Goal: Information Seeking & Learning: Learn about a topic

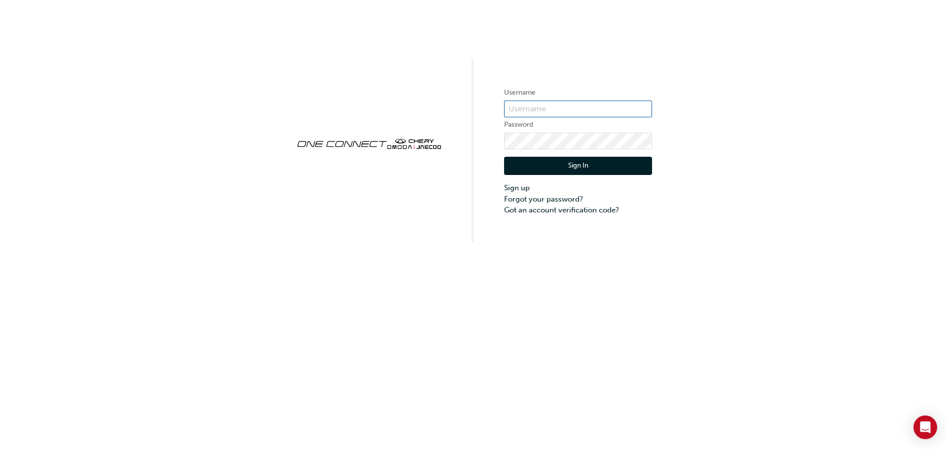
type input "CHNZ0211"
click at [520, 156] on div "Sign In Sign up Forgot your password? Got an account verification code?" at bounding box center [578, 182] width 148 height 67
click at [565, 171] on button "Sign In" at bounding box center [578, 166] width 148 height 19
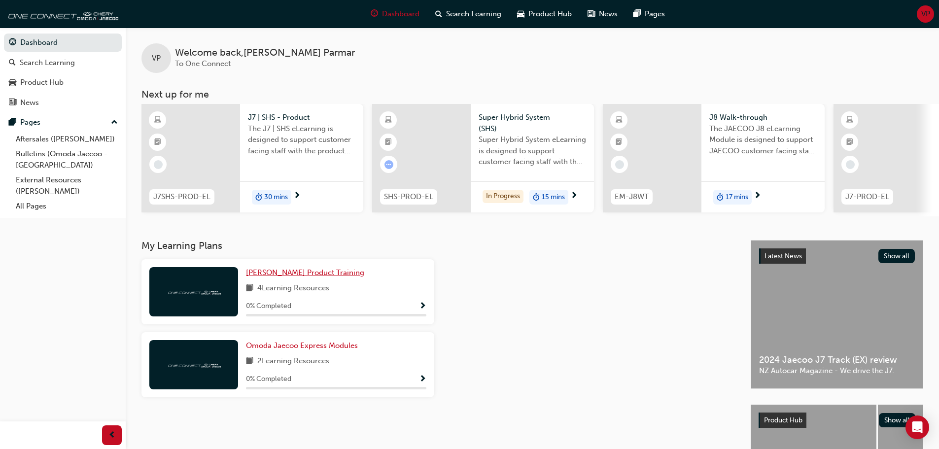
click at [349, 276] on span "[PERSON_NAME] Product Training" at bounding box center [305, 272] width 118 height 9
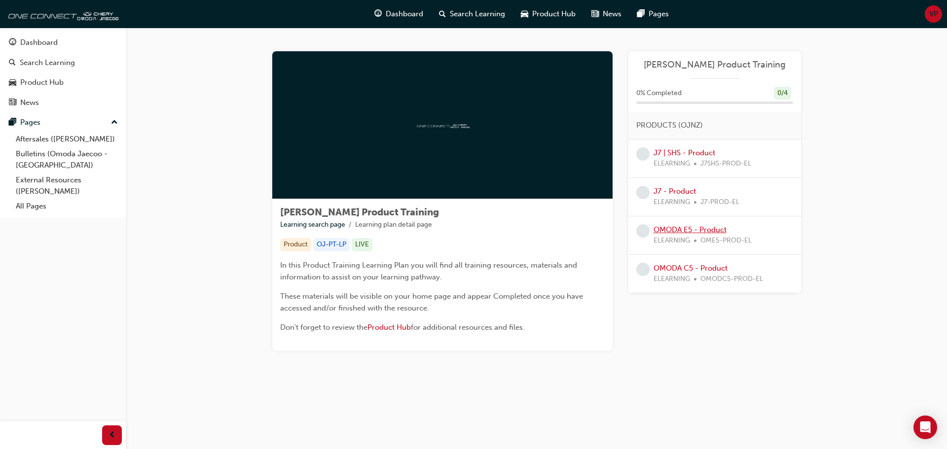
click at [684, 227] on link "OMODA E5 - Product" at bounding box center [689, 229] width 73 height 9
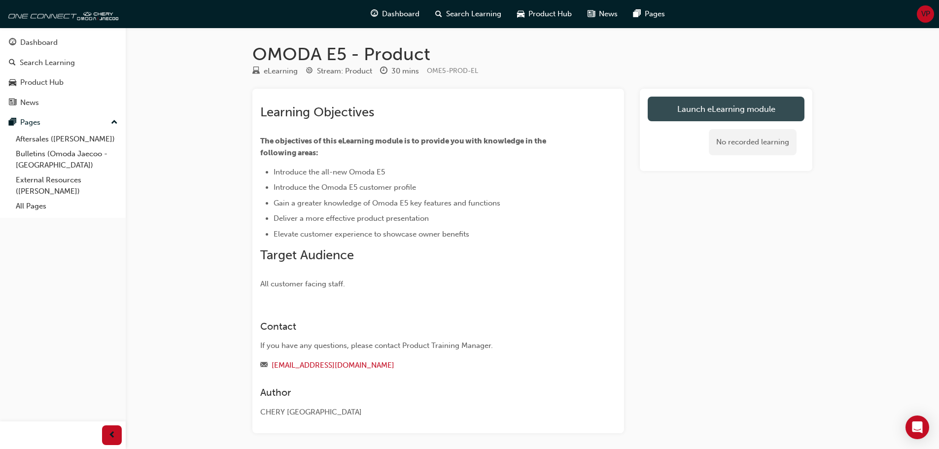
click at [696, 106] on link "Launch eLearning module" at bounding box center [726, 109] width 157 height 25
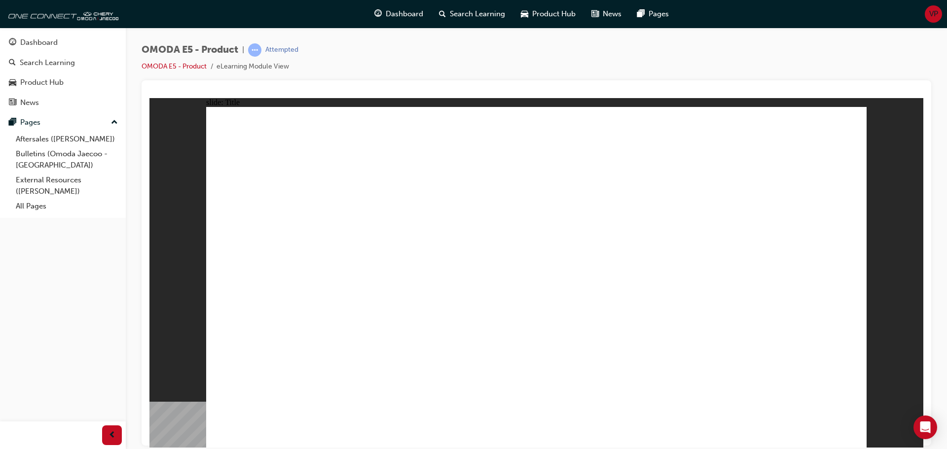
click at [41, 44] on div "Dashboard" at bounding box center [38, 42] width 37 height 11
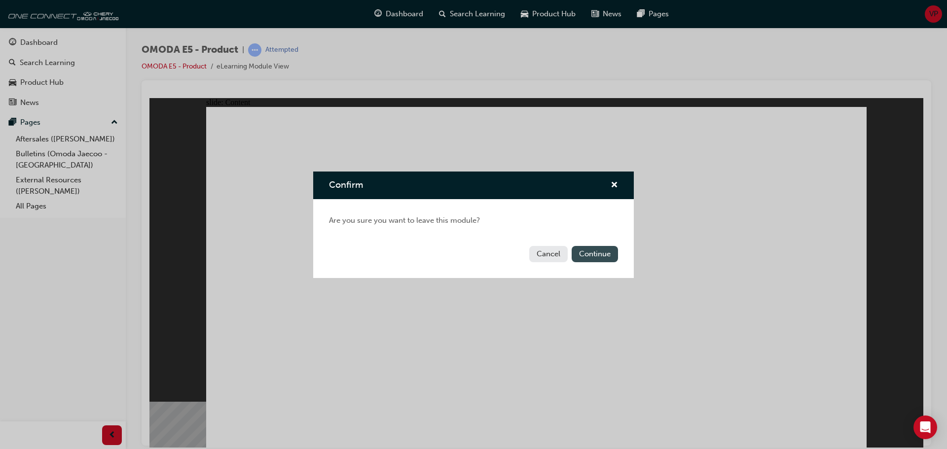
click at [585, 252] on button "Continue" at bounding box center [594, 254] width 46 height 16
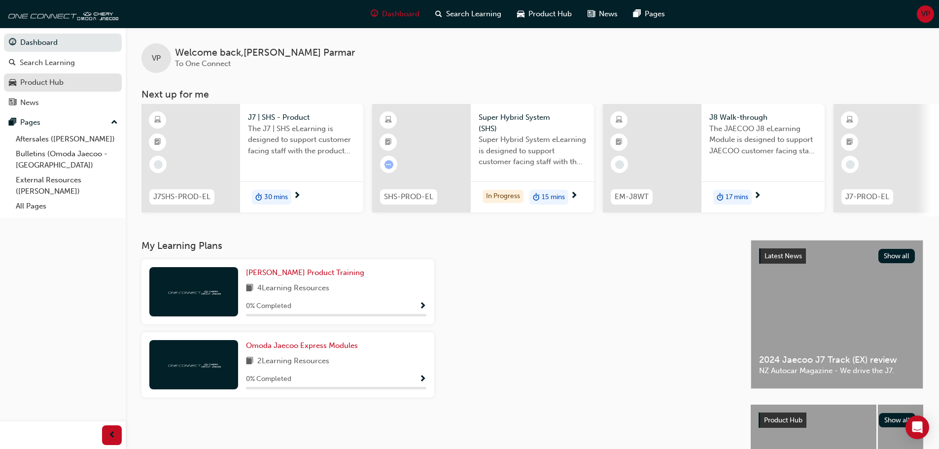
click at [39, 86] on div "Product Hub" at bounding box center [41, 82] width 43 height 11
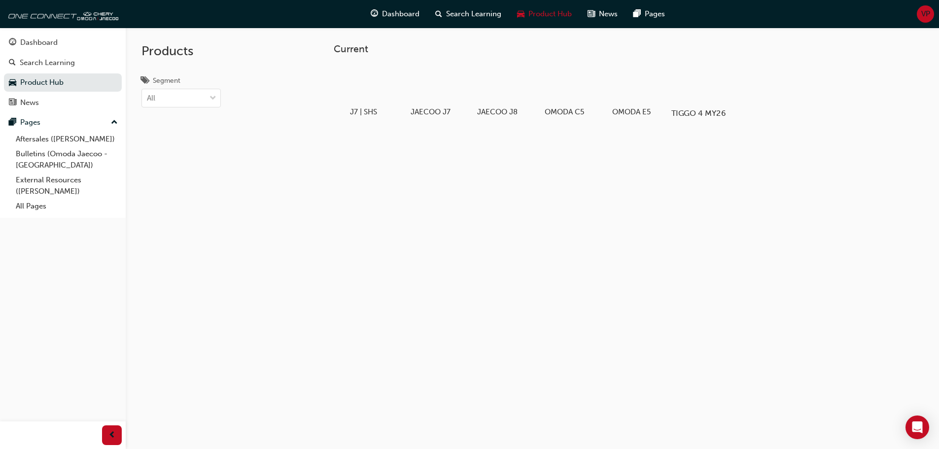
click at [693, 84] on div at bounding box center [698, 84] width 55 height 39
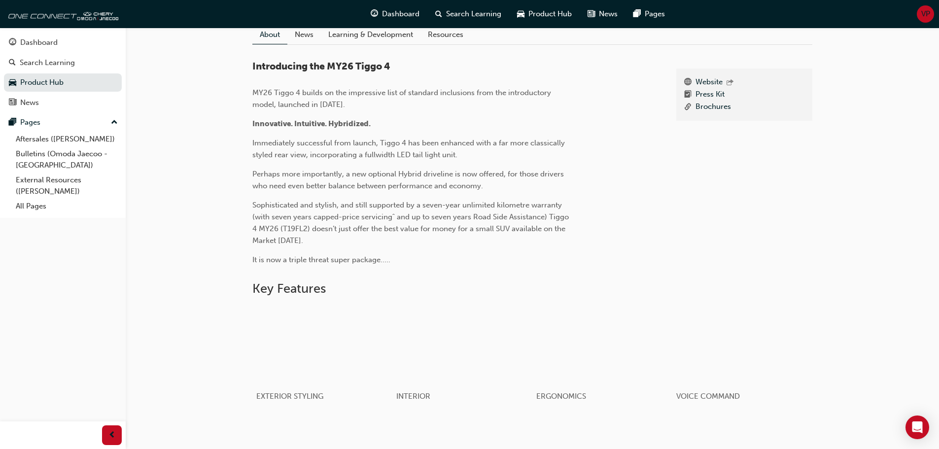
scroll to position [113, 0]
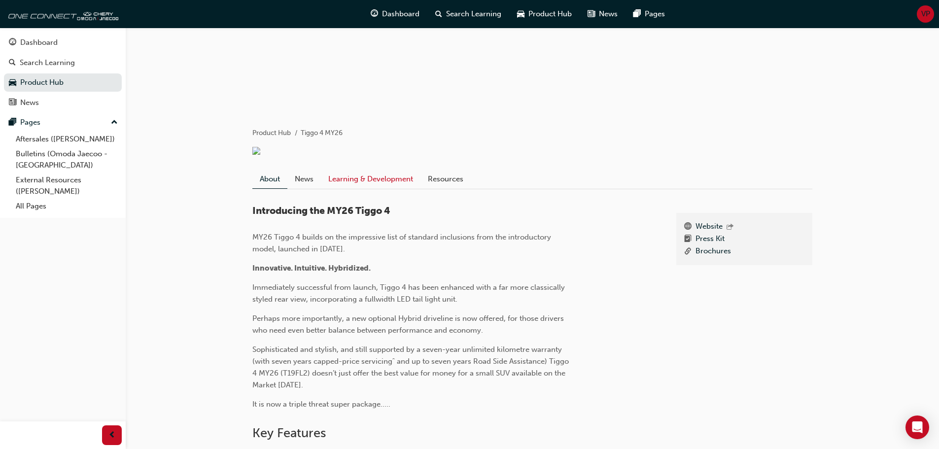
click at [334, 179] on link "Learning & Development" at bounding box center [371, 179] width 100 height 19
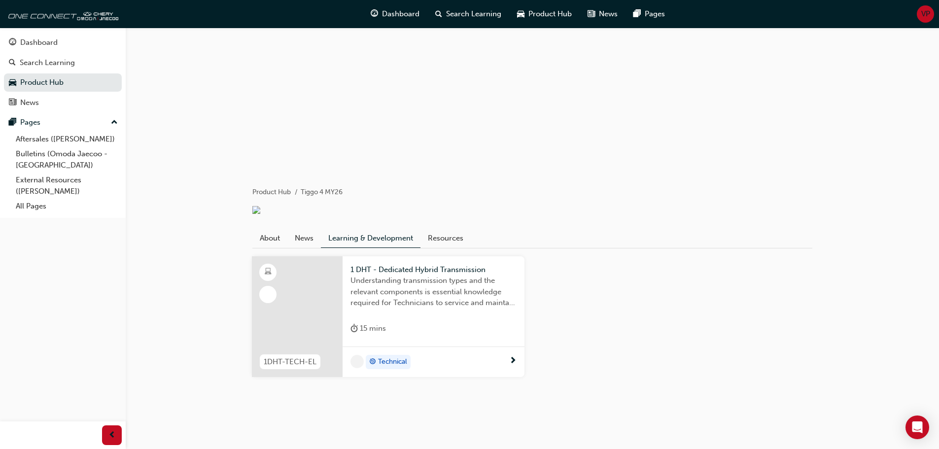
scroll to position [61, 0]
click at [317, 237] on link "News" at bounding box center [304, 238] width 34 height 19
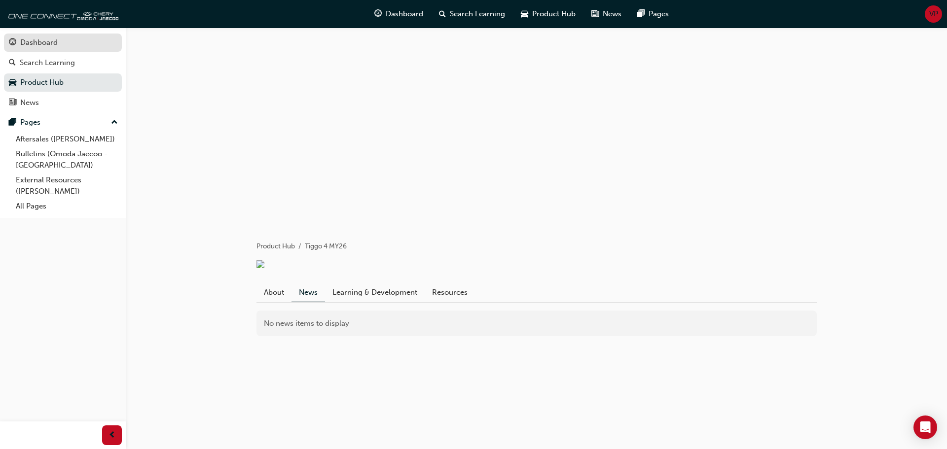
click at [12, 45] on span "guage-icon" at bounding box center [12, 42] width 7 height 9
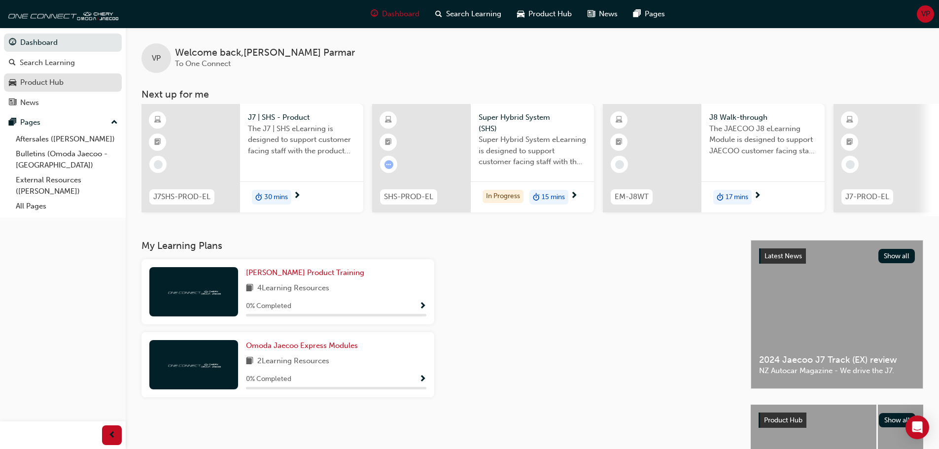
click at [43, 81] on div "Product Hub" at bounding box center [41, 82] width 43 height 11
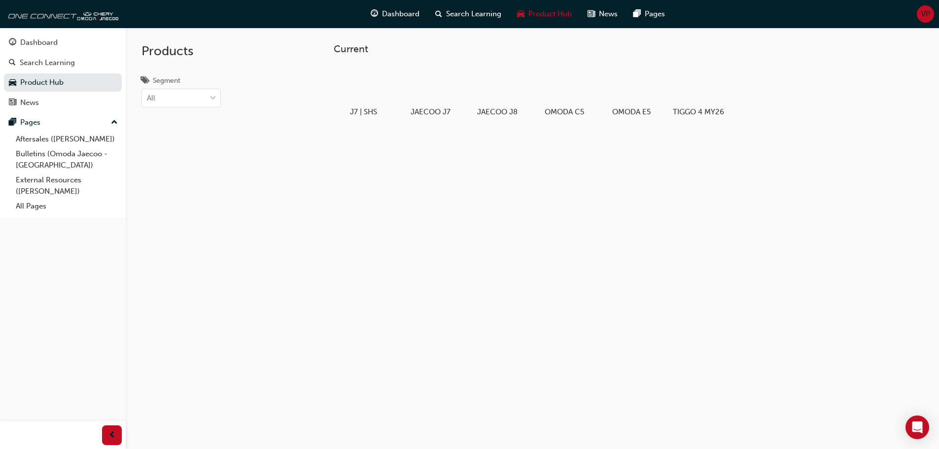
click at [918, 14] on div "VP" at bounding box center [925, 13] width 17 height 17
